Goal: Information Seeking & Learning: Learn about a topic

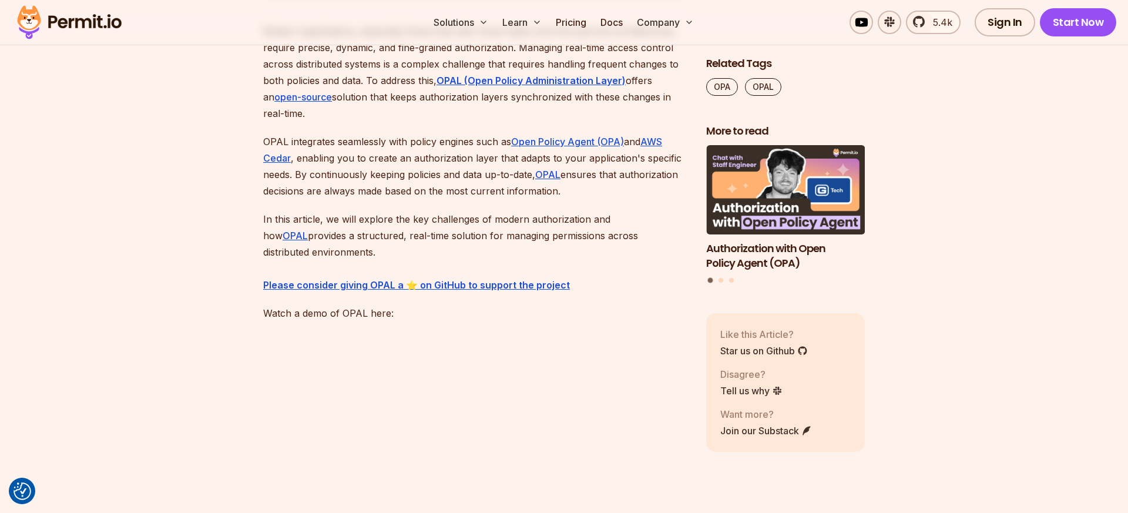
scroll to position [750, 0]
click at [375, 158] on p "OPAL integrates seamlessly with policy engines such as Open Policy Agent (OPA) …" at bounding box center [475, 166] width 424 height 66
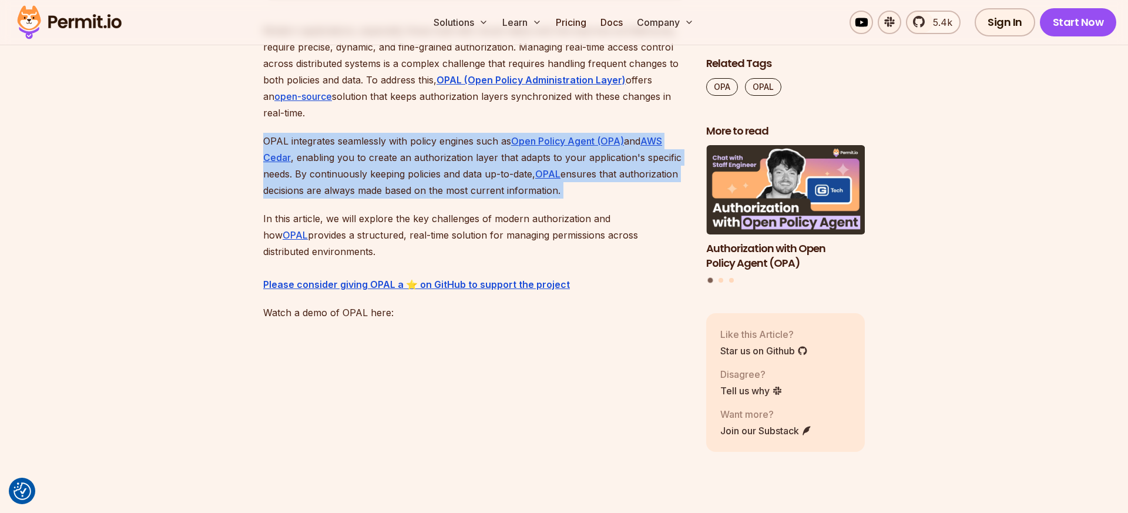
click at [375, 158] on p "OPAL integrates seamlessly with policy engines such as Open Policy Agent (OPA) …" at bounding box center [475, 166] width 424 height 66
click at [376, 174] on p "OPAL integrates seamlessly with policy engines such as Open Policy Agent (OPA) …" at bounding box center [475, 166] width 424 height 66
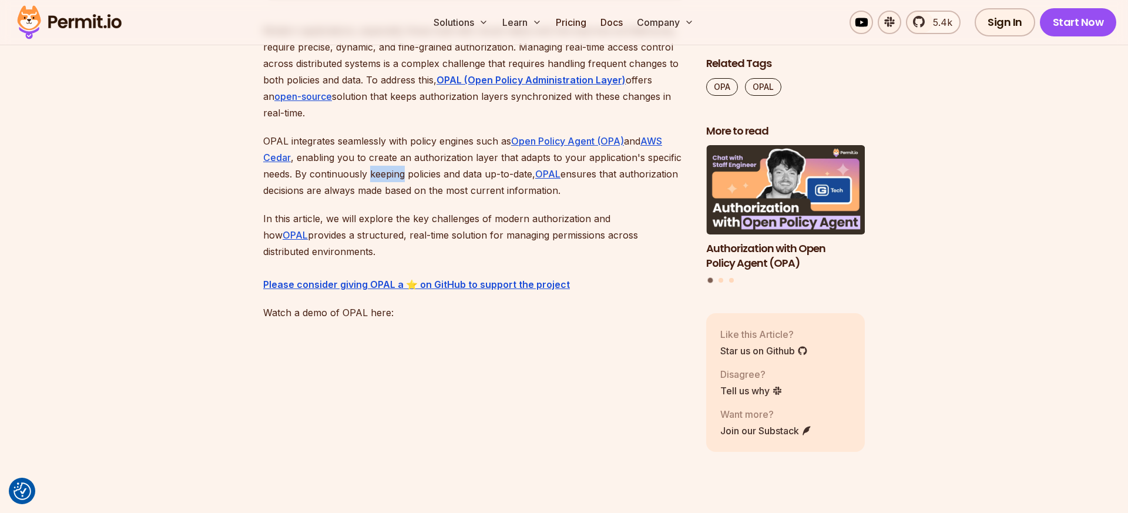
click at [376, 174] on p "OPAL integrates seamlessly with policy engines such as Open Policy Agent (OPA) …" at bounding box center [475, 166] width 424 height 66
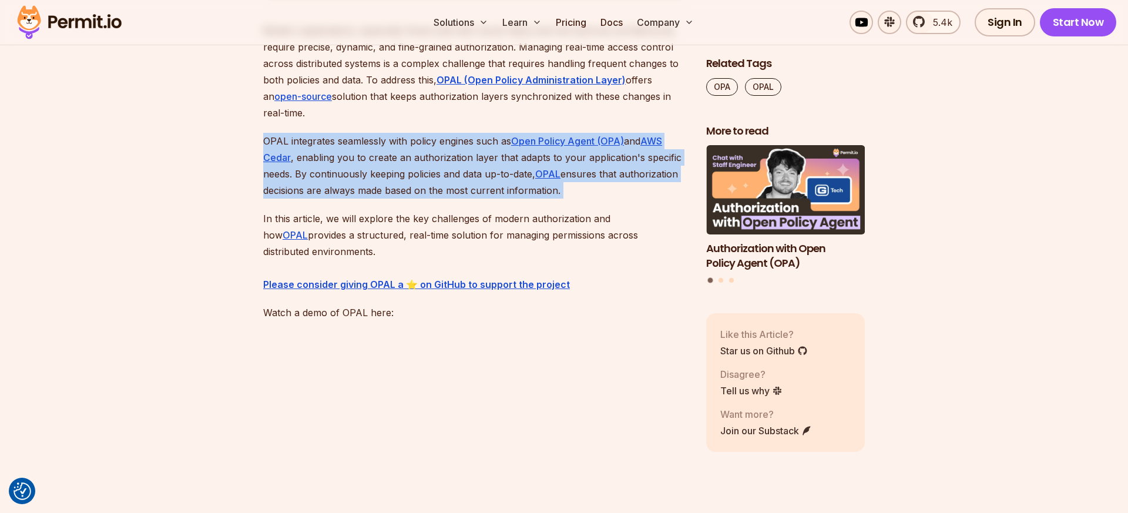
click at [376, 174] on p "OPAL integrates seamlessly with policy engines such as Open Policy Agent (OPA) …" at bounding box center [475, 166] width 424 height 66
click at [383, 172] on p "OPAL integrates seamlessly with policy engines such as Open Policy Agent (OPA) …" at bounding box center [475, 166] width 424 height 66
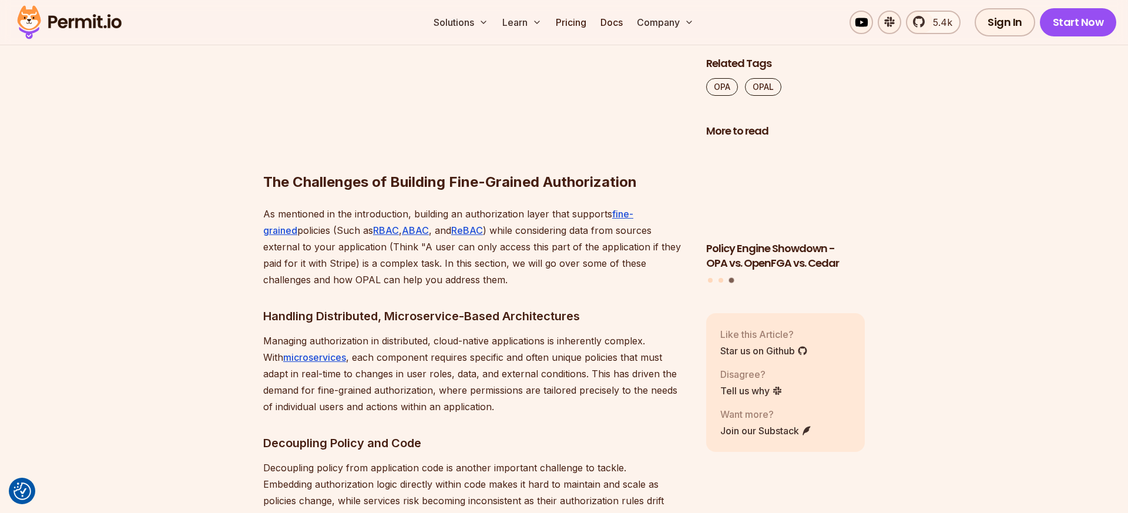
scroll to position [1121, 0]
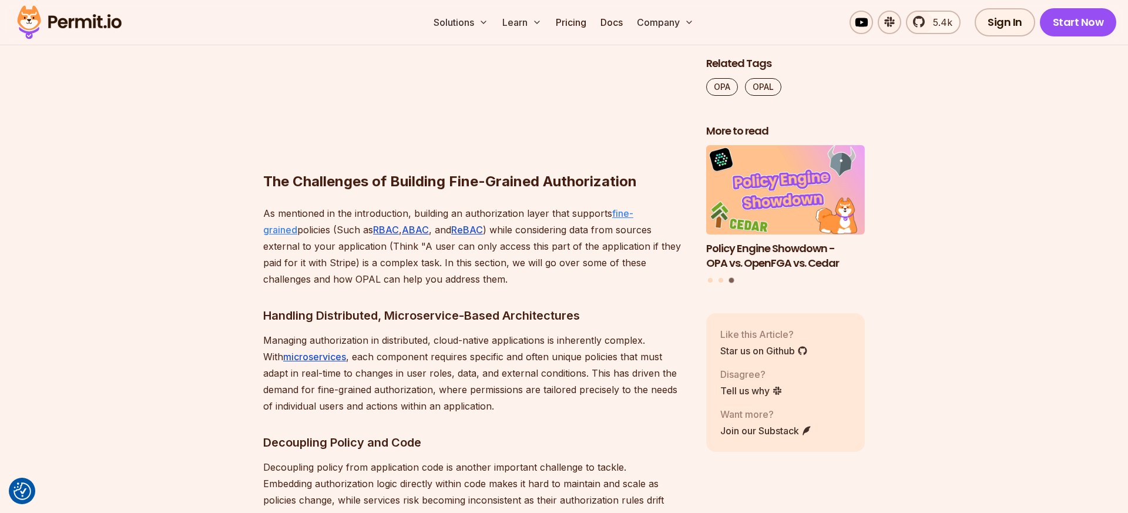
click at [633, 216] on link "fine-grained" at bounding box center [448, 221] width 370 height 28
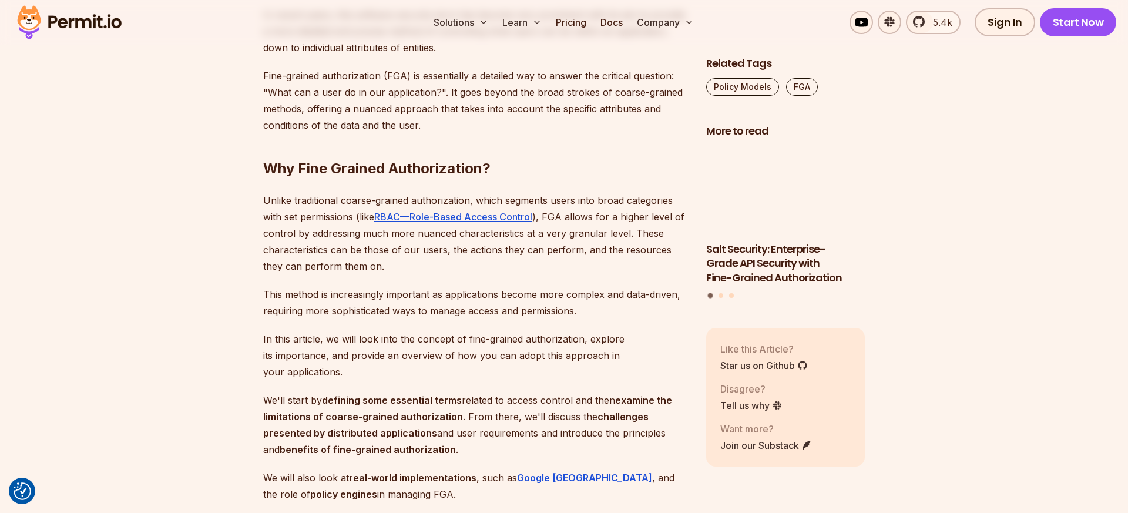
scroll to position [721, 0]
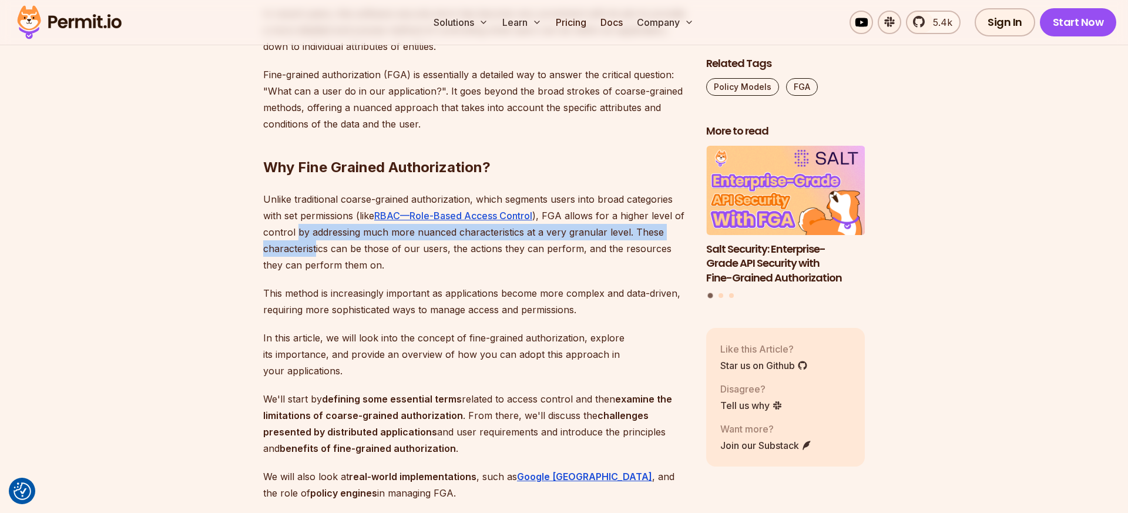
drag, startPoint x: 297, startPoint y: 231, endPoint x: 315, endPoint y: 249, distance: 24.5
click at [315, 249] on p "Unlike traditional coarse-grained authorization, which segments users into broa…" at bounding box center [475, 232] width 424 height 82
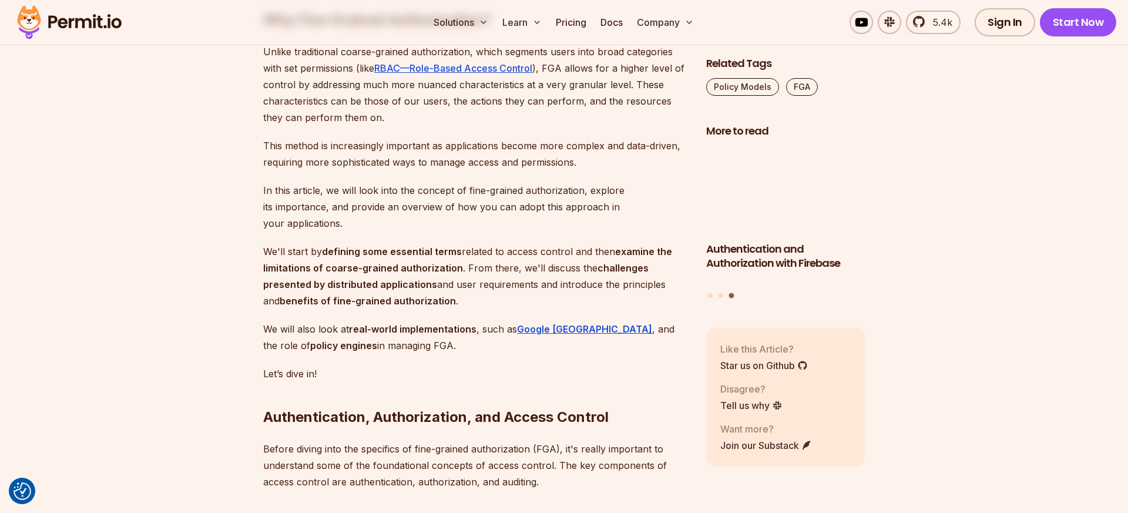
scroll to position [870, 0]
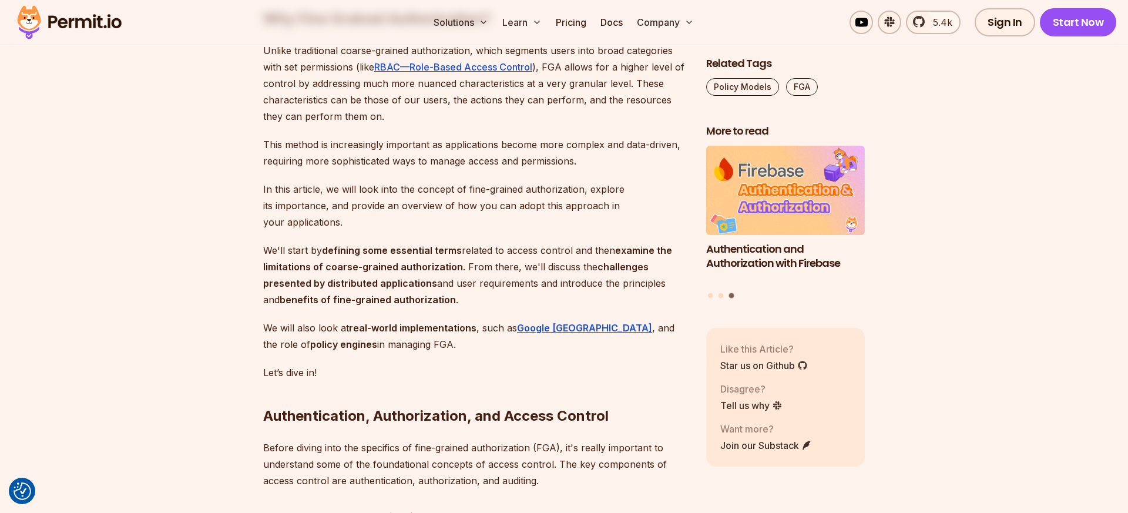
click at [363, 82] on p "Unlike traditional coarse-grained authorization, which segments users into broa…" at bounding box center [475, 83] width 424 height 82
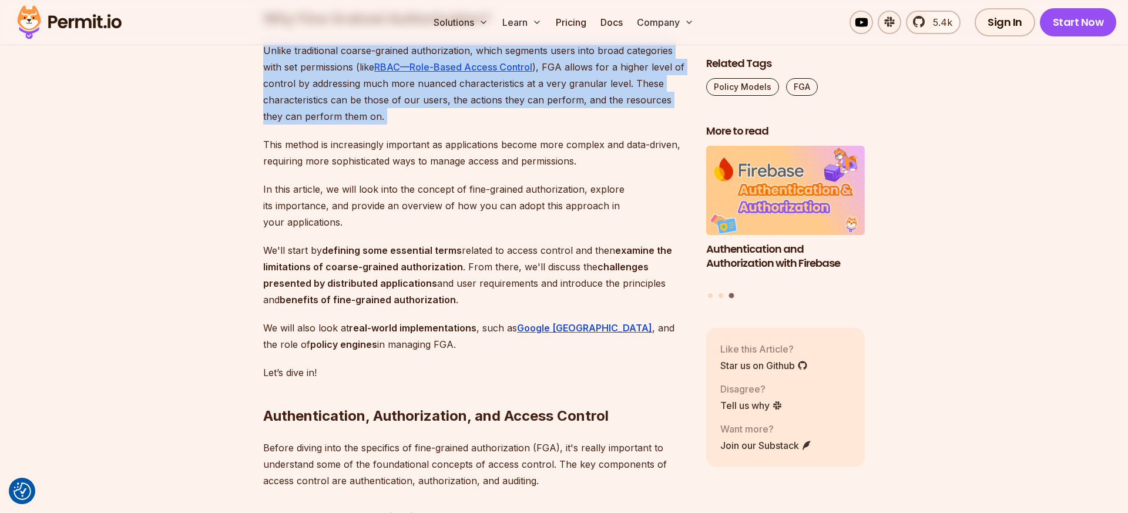
click at [363, 82] on p "Unlike traditional coarse-grained authorization, which segments users into broa…" at bounding box center [475, 83] width 424 height 82
click at [354, 82] on p "Unlike traditional coarse-grained authorization, which segments users into broa…" at bounding box center [475, 83] width 424 height 82
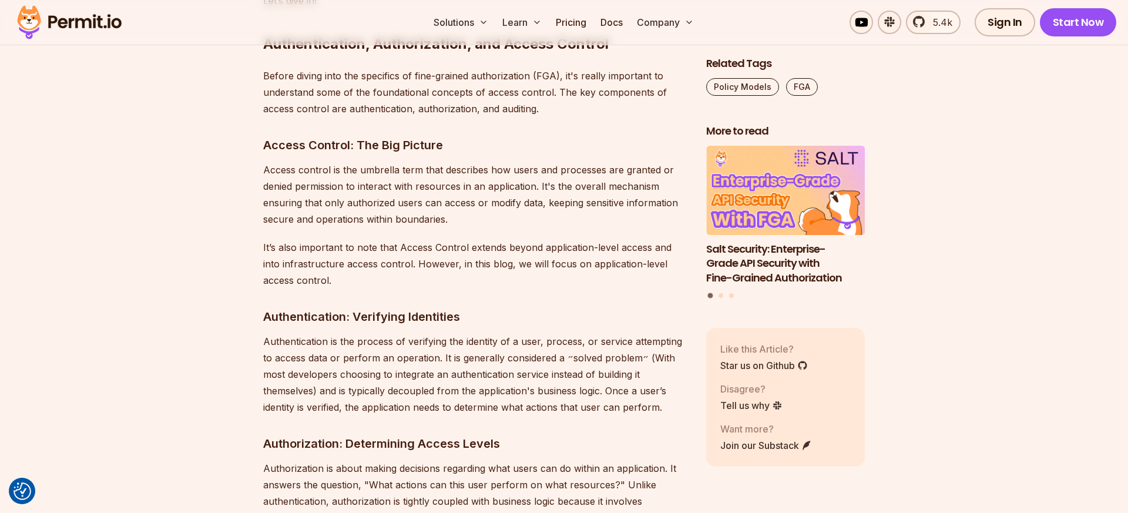
scroll to position [1253, 0]
